Goal: Task Accomplishment & Management: Use online tool/utility

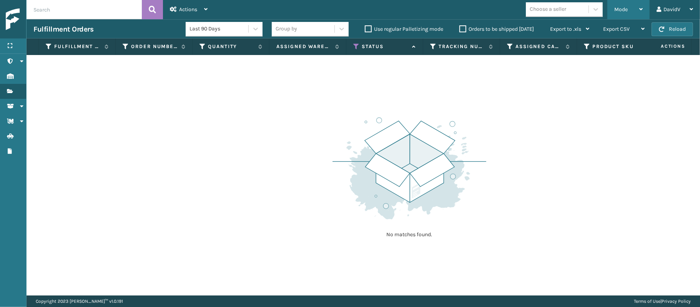
click at [615, 7] on span "Mode" at bounding box center [620, 9] width 13 height 7
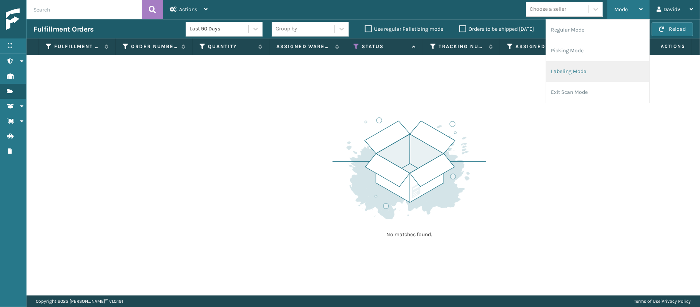
click at [580, 68] on li "Labeling Mode" at bounding box center [597, 71] width 103 height 21
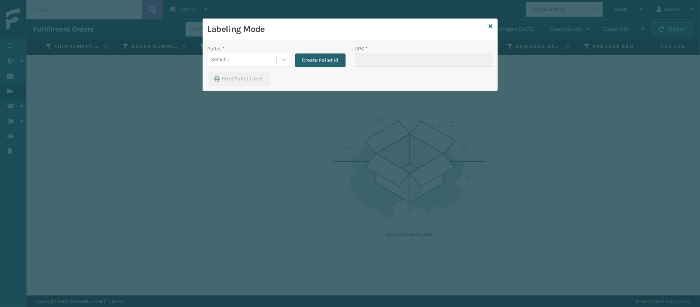
click at [322, 62] on button "Create Pallet Id" at bounding box center [320, 60] width 50 height 14
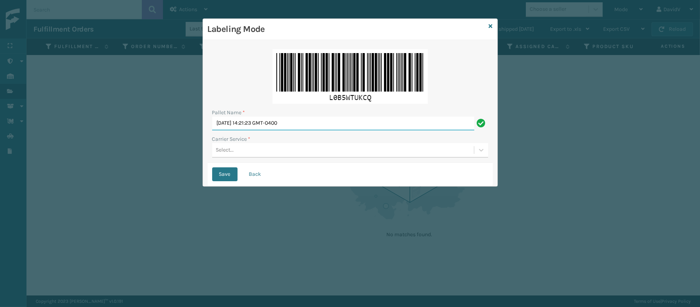
click at [267, 125] on input "[DATE] 14:21:23 GMT-0400" at bounding box center [343, 123] width 262 height 14
type input "LPN 517924"
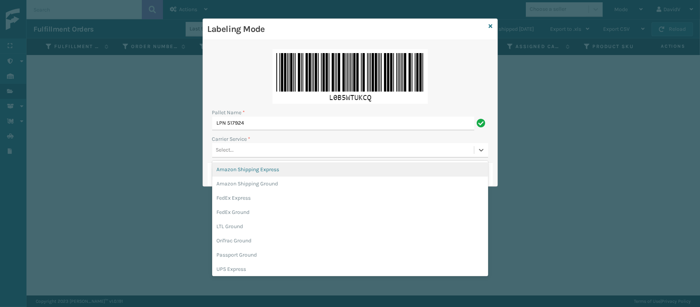
click at [229, 151] on div "Select..." at bounding box center [225, 150] width 18 height 8
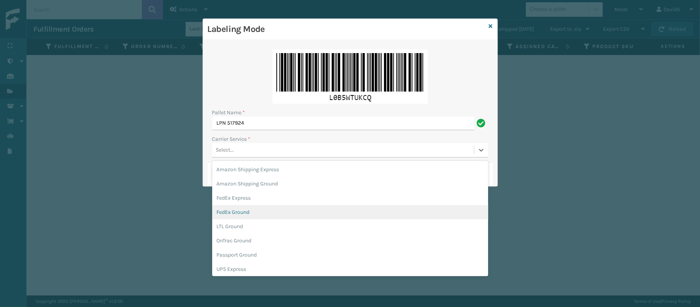
click at [323, 209] on div "FedEx Ground" at bounding box center [350, 212] width 276 height 14
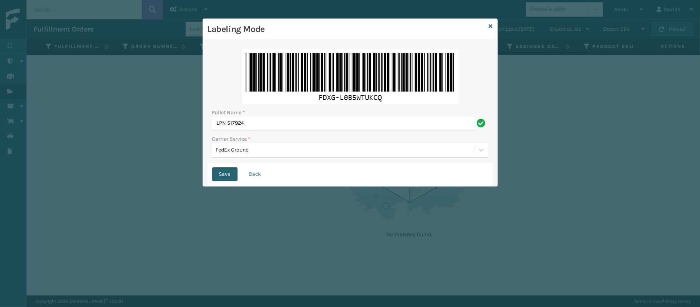
click at [221, 174] on button "Save" at bounding box center [224, 174] width 25 height 14
click at [213, 176] on button "Save" at bounding box center [224, 174] width 25 height 14
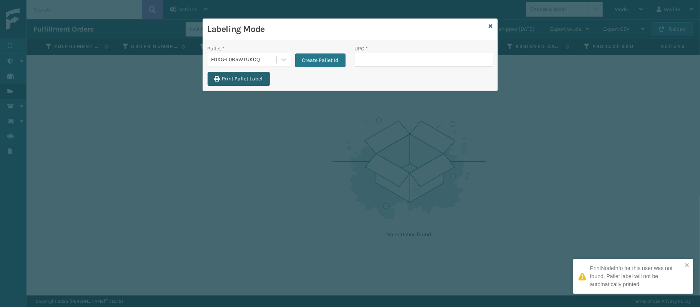
click at [237, 79] on button "Print Pallet Label" at bounding box center [239, 79] width 62 height 14
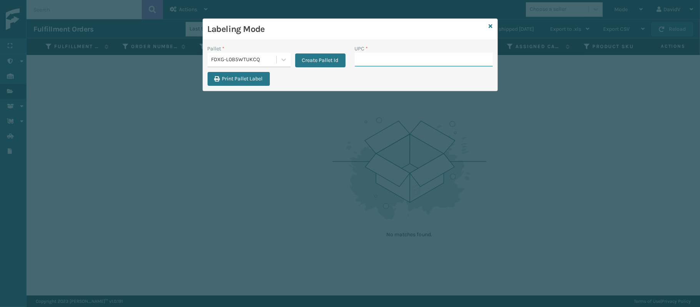
click at [422, 63] on input "UPC *" at bounding box center [424, 60] width 138 height 14
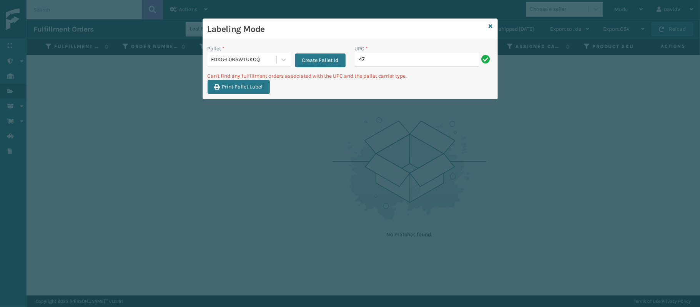
type input "4"
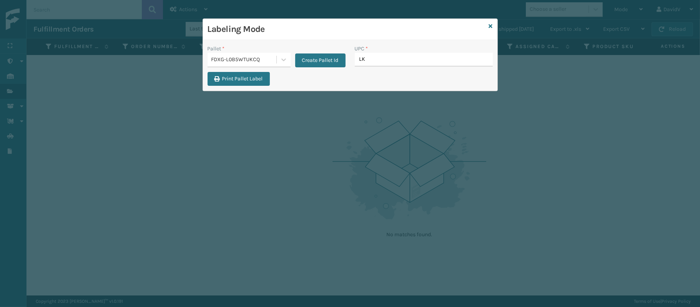
type input "LKL"
drag, startPoint x: 493, startPoint y: 25, endPoint x: 488, endPoint y: 27, distance: 4.9
click at [488, 27] on div "Labeling Mode Pallet * FDXG-L0B5WTUKCQ Create Pallet Id UPC * Print Pallet Label" at bounding box center [350, 54] width 295 height 73
click at [489, 27] on icon at bounding box center [491, 25] width 4 height 5
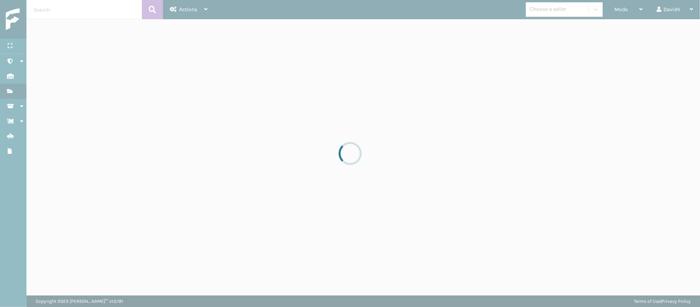
click at [632, 10] on div at bounding box center [350, 153] width 700 height 307
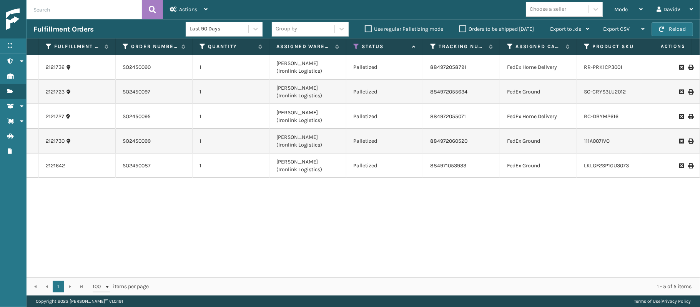
click at [632, 10] on div "Mode" at bounding box center [628, 9] width 28 height 19
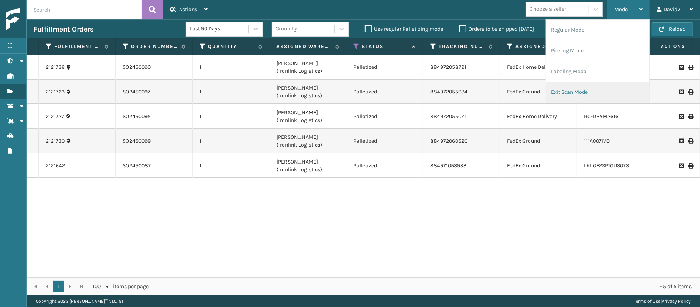
click at [594, 92] on li "Exit Scan Mode" at bounding box center [597, 92] width 103 height 21
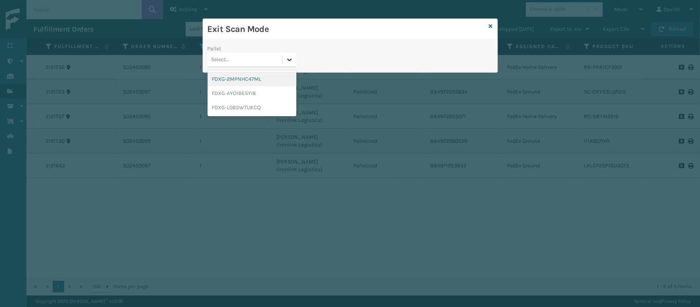
click at [291, 58] on icon at bounding box center [290, 60] width 8 height 8
click at [244, 112] on div "FDXG-L0B5WTUKCQ" at bounding box center [252, 107] width 89 height 14
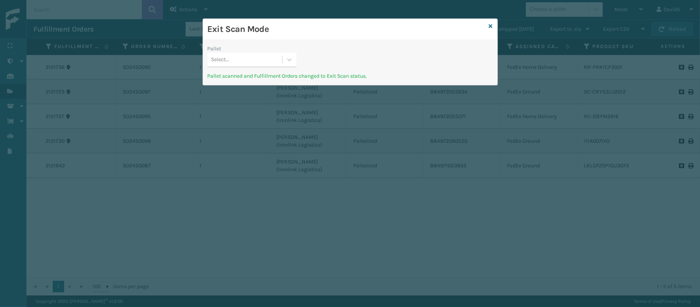
click at [244, 112] on div "Exit Scan Mode Pallet Select... Pallet scanned and Fulfillment Orders changed t…" at bounding box center [350, 153] width 700 height 307
click at [491, 23] on icon at bounding box center [491, 25] width 4 height 5
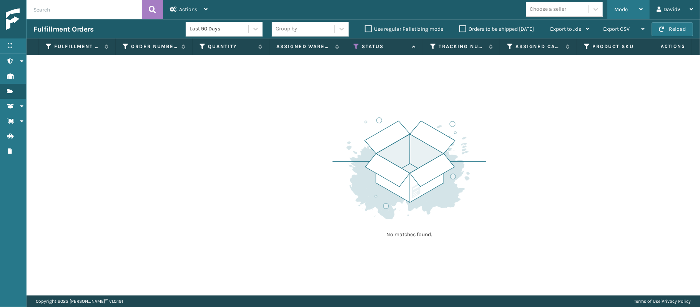
click at [621, 10] on span "Mode" at bounding box center [620, 9] width 13 height 7
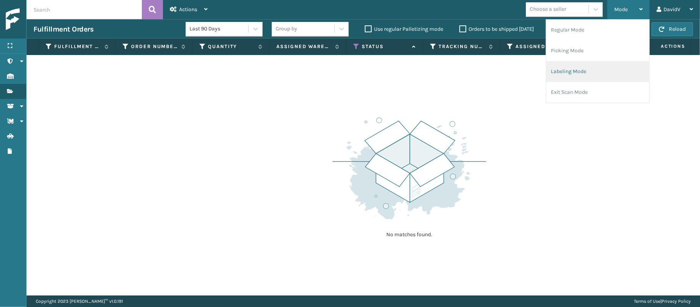
click at [561, 71] on li "Labeling Mode" at bounding box center [597, 71] width 103 height 21
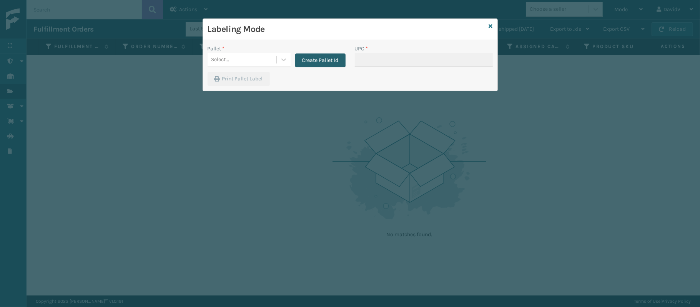
click at [316, 65] on button "Create Pallet Id" at bounding box center [320, 60] width 50 height 14
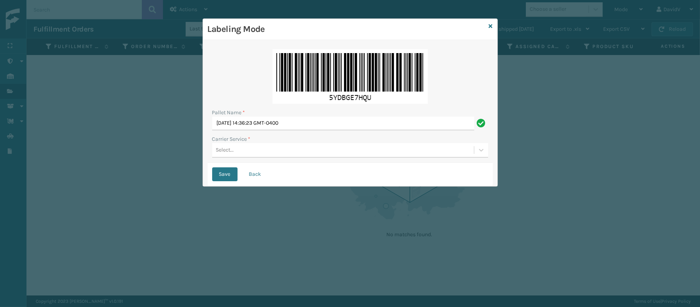
click at [281, 115] on div "Pallet Name *" at bounding box center [350, 112] width 276 height 8
click at [280, 118] on div "Pallet Name * [DATE] 14:36:23 GMT-0400" at bounding box center [350, 119] width 276 height 22
click at [280, 118] on input "[DATE] 14:36:23 GMT-0400" at bounding box center [343, 123] width 262 height 14
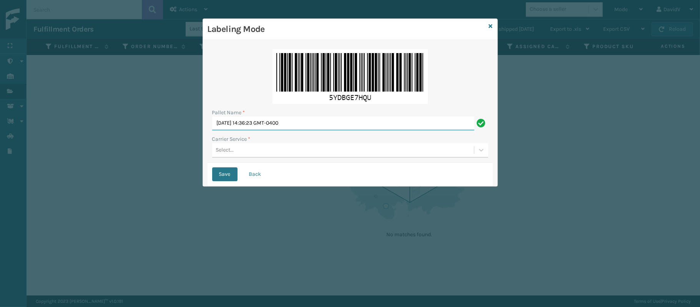
click at [280, 118] on input "[DATE] 14:36:23 GMT-0400" at bounding box center [343, 123] width 262 height 14
type input "LPN 517926"
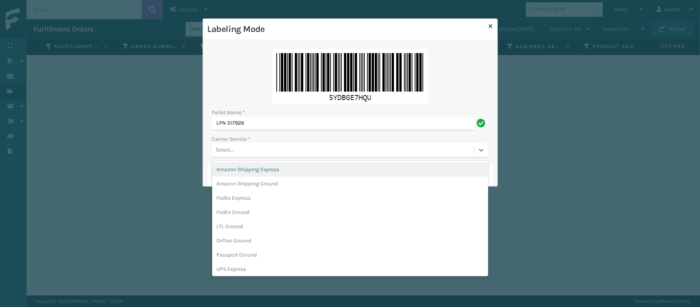
click at [264, 151] on div "Select..." at bounding box center [343, 150] width 262 height 13
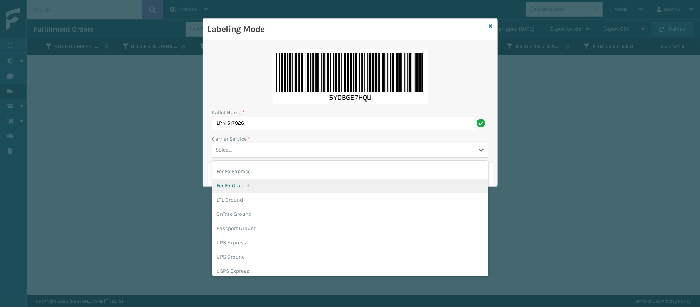
scroll to position [31, 0]
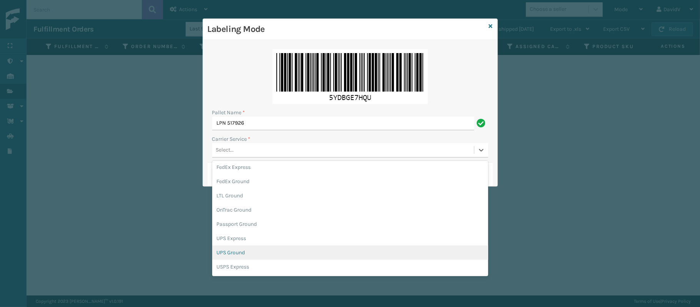
click at [219, 254] on div "UPS Ground" at bounding box center [350, 252] width 276 height 14
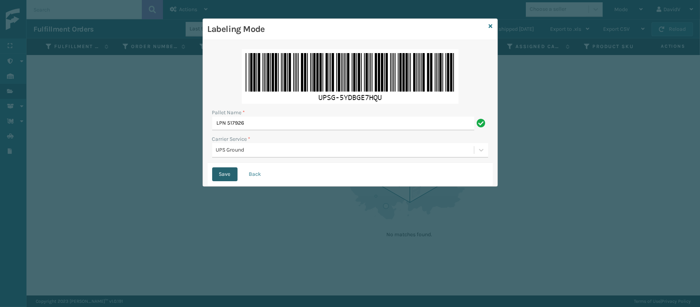
click at [222, 178] on button "Save" at bounding box center [224, 174] width 25 height 14
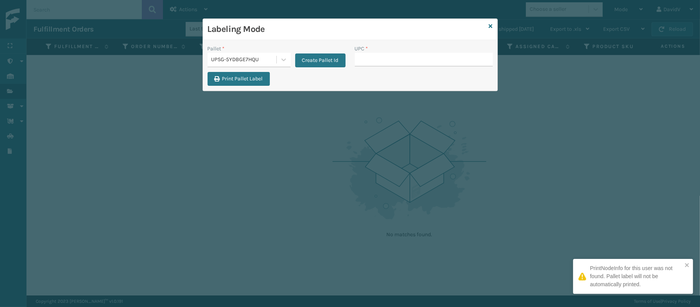
click at [384, 59] on input "UPC *" at bounding box center [424, 60] width 138 height 14
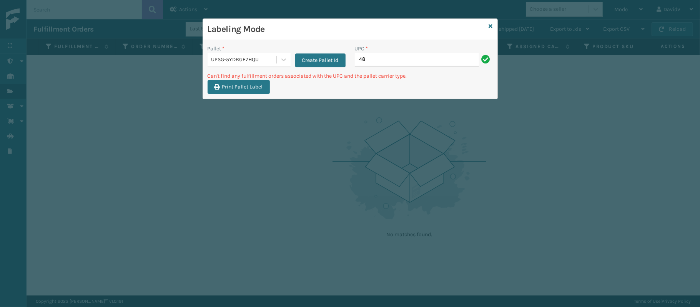
type input "4"
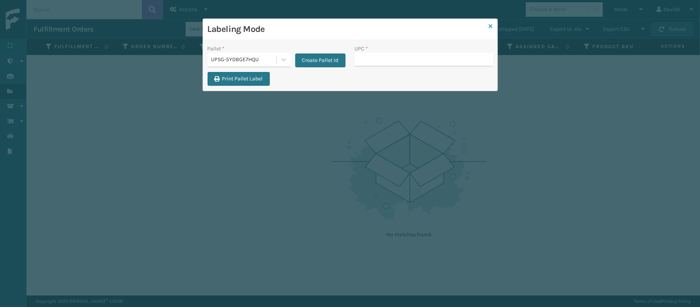
click at [489, 24] on link at bounding box center [491, 26] width 4 height 8
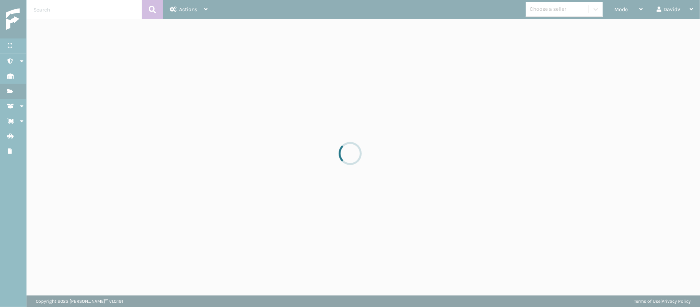
click at [488, 24] on div at bounding box center [350, 153] width 700 height 307
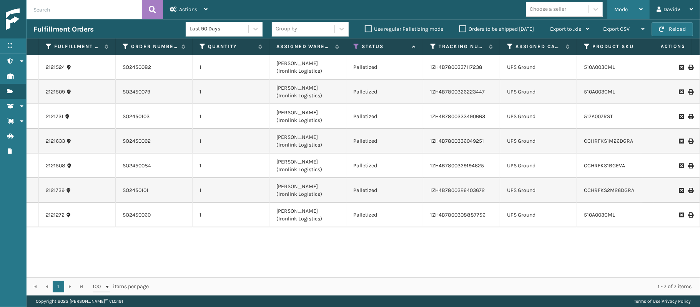
click at [621, 8] on span "Mode" at bounding box center [620, 9] width 13 height 7
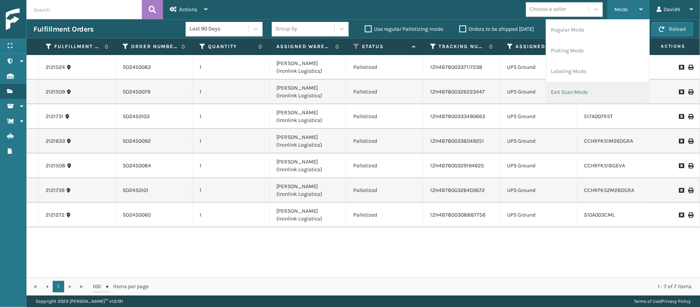
click at [580, 87] on li "Exit Scan Mode" at bounding box center [597, 92] width 103 height 21
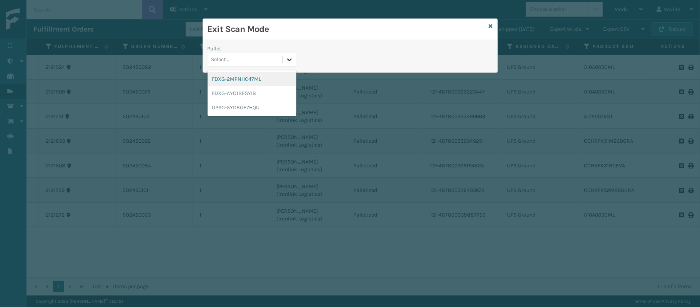
click at [292, 60] on icon at bounding box center [290, 60] width 8 height 8
click at [253, 106] on div "UPSG-5YDBGE7HQU" at bounding box center [252, 107] width 89 height 14
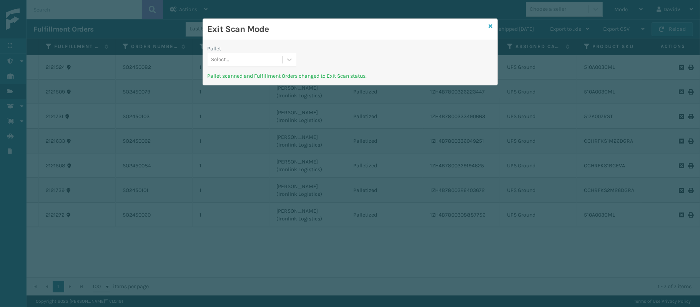
click at [489, 26] on icon at bounding box center [491, 25] width 4 height 5
